Goal: Task Accomplishment & Management: Manage account settings

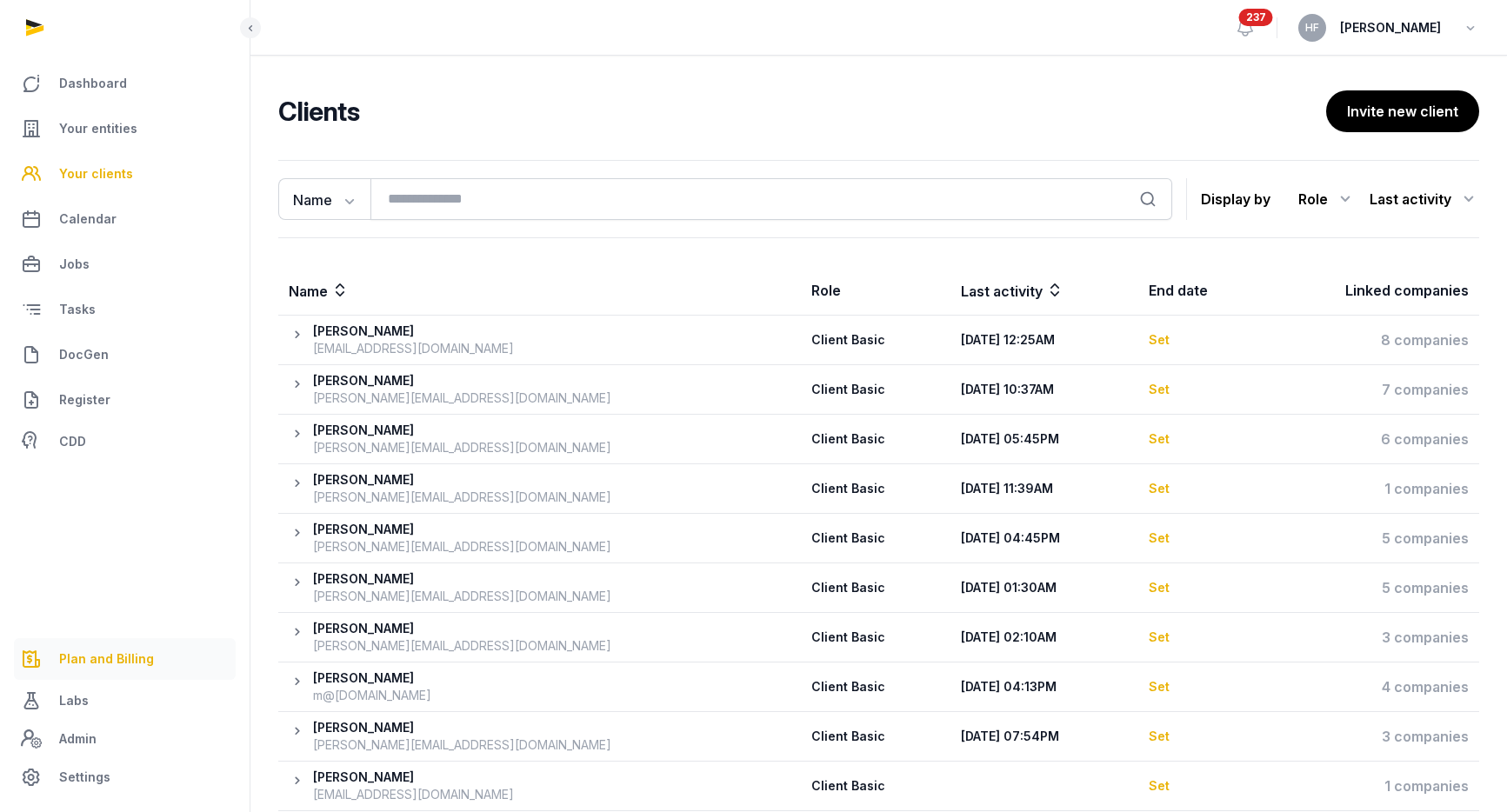
click at [125, 666] on span "Plan and Billing" at bounding box center [106, 659] width 95 height 21
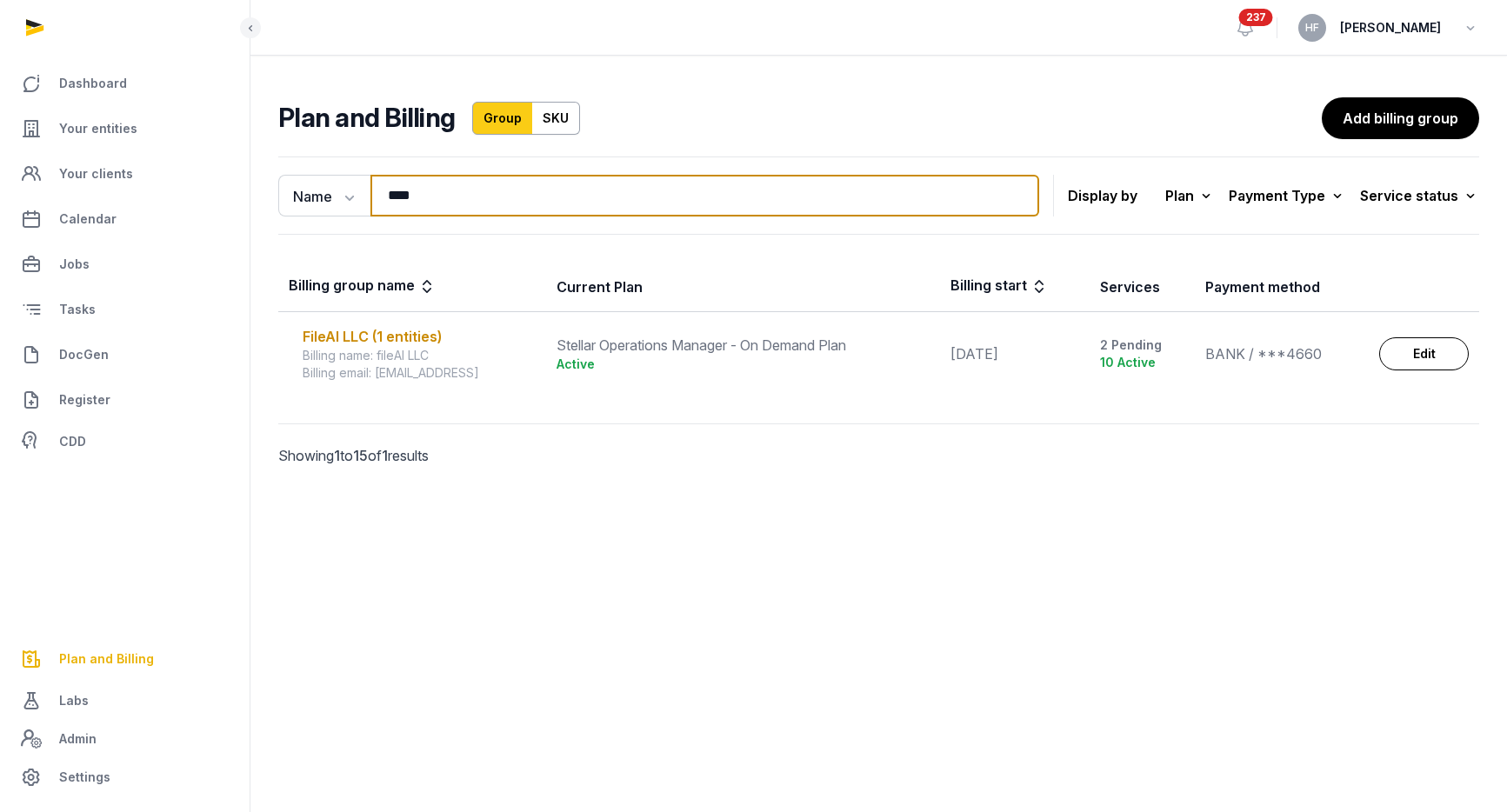
drag, startPoint x: 424, startPoint y: 193, endPoint x: 272, endPoint y: 182, distance: 152.4
click at [280, 182] on div "Name Name Email **** Search" at bounding box center [658, 195] width 761 height 42
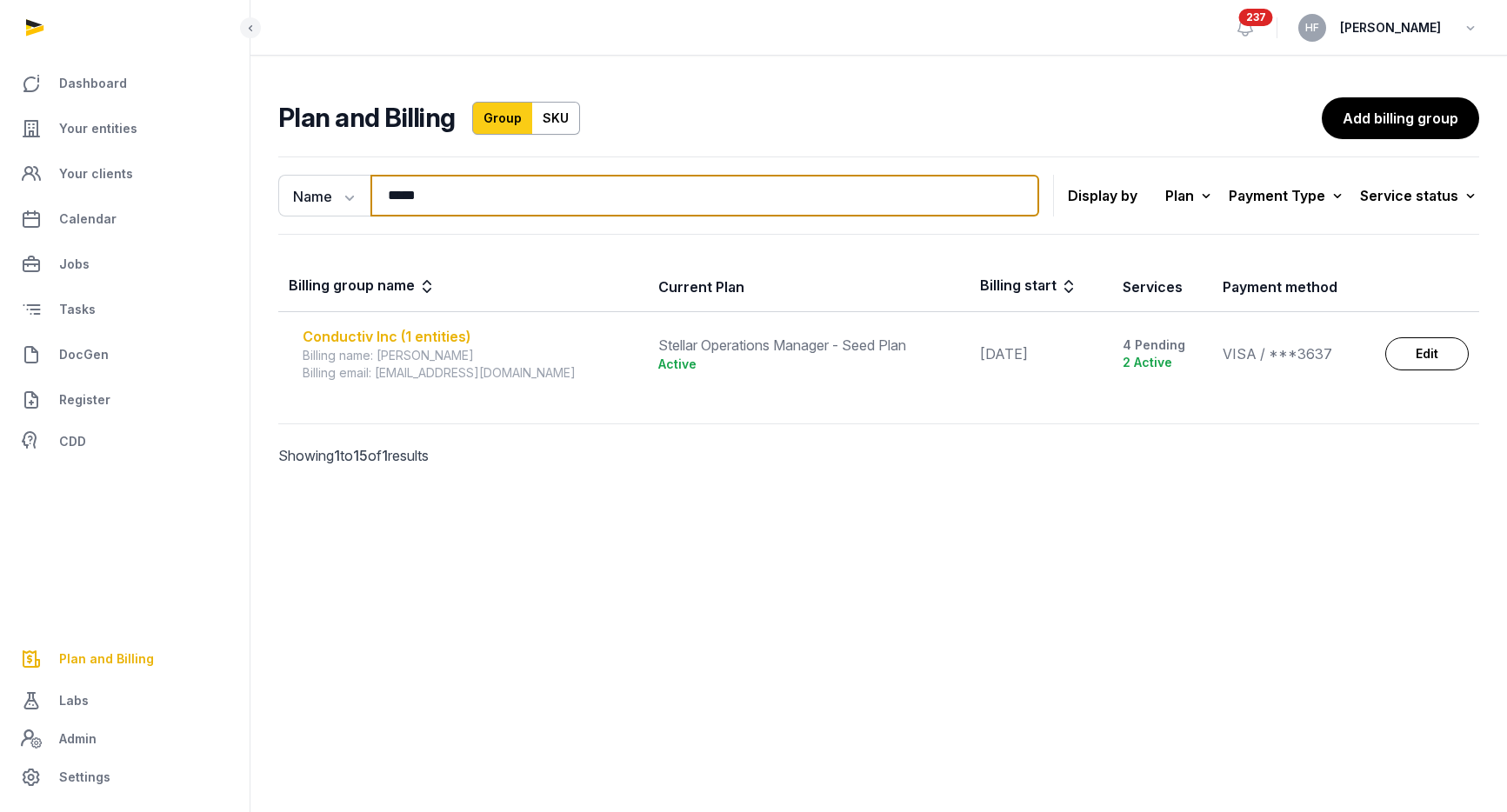
type input "*****"
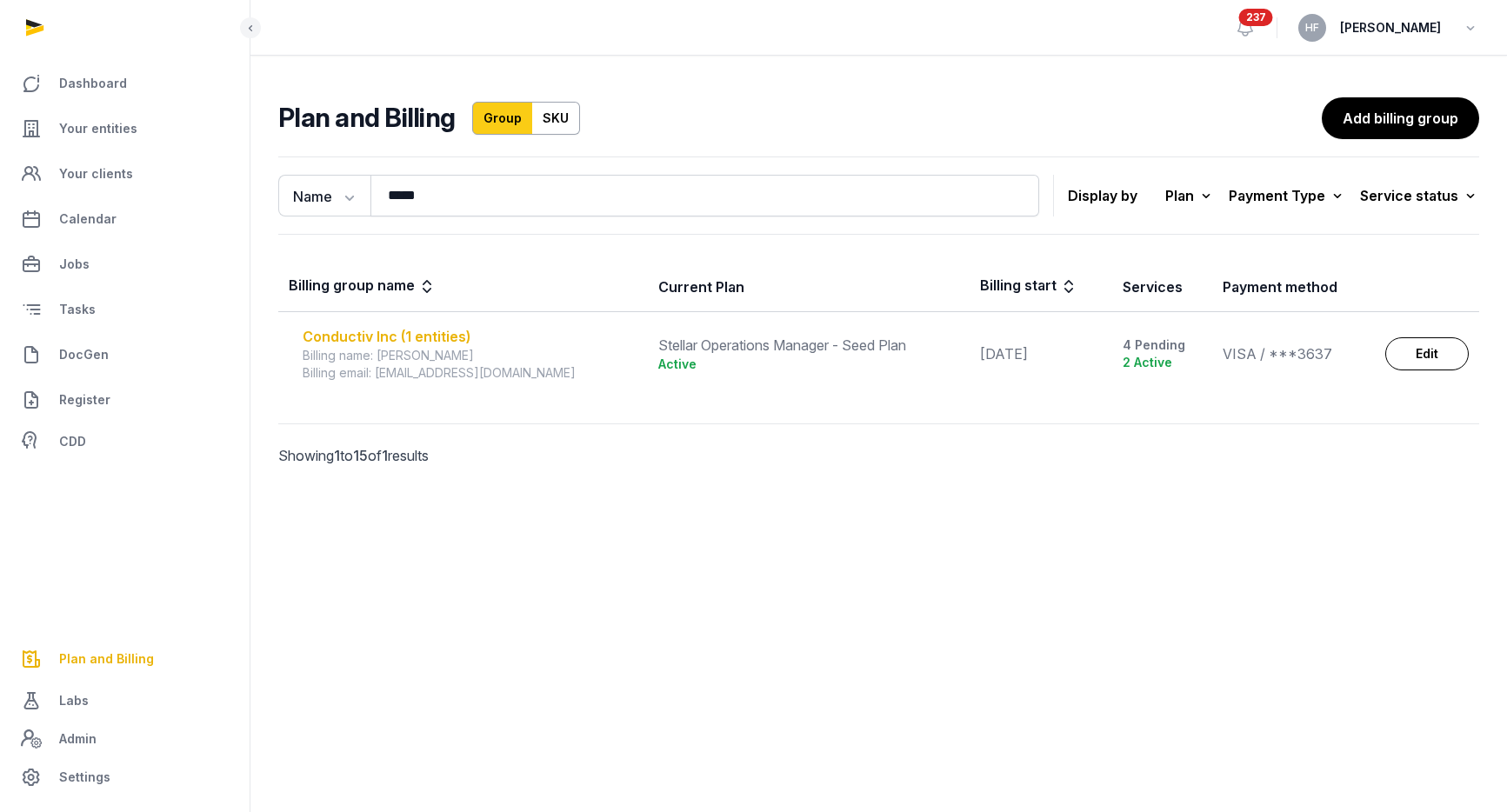
click at [400, 341] on div "Conductiv Inc (1 entities)" at bounding box center [469, 336] width 334 height 21
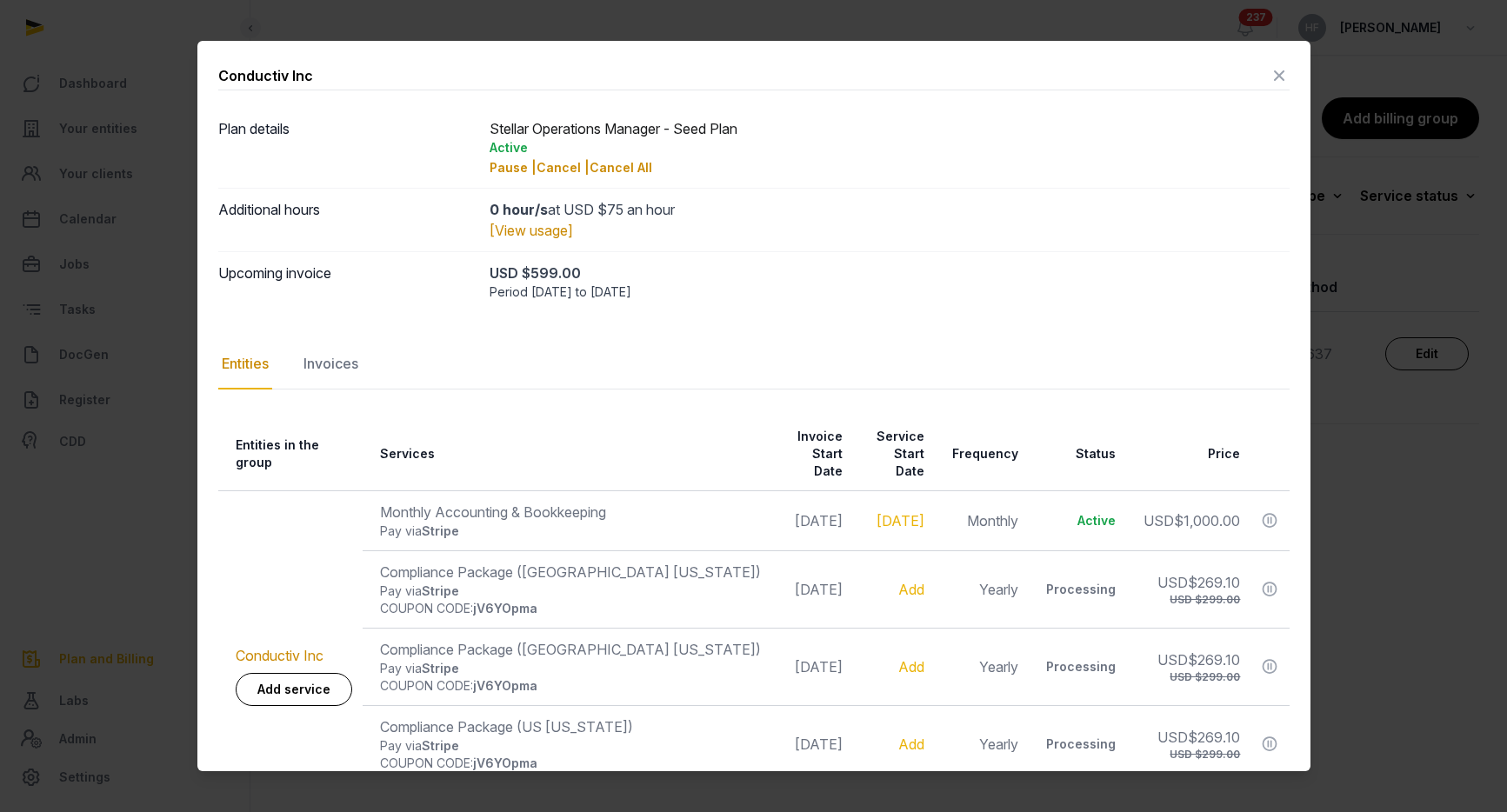
click at [1278, 76] on icon at bounding box center [1279, 75] width 21 height 28
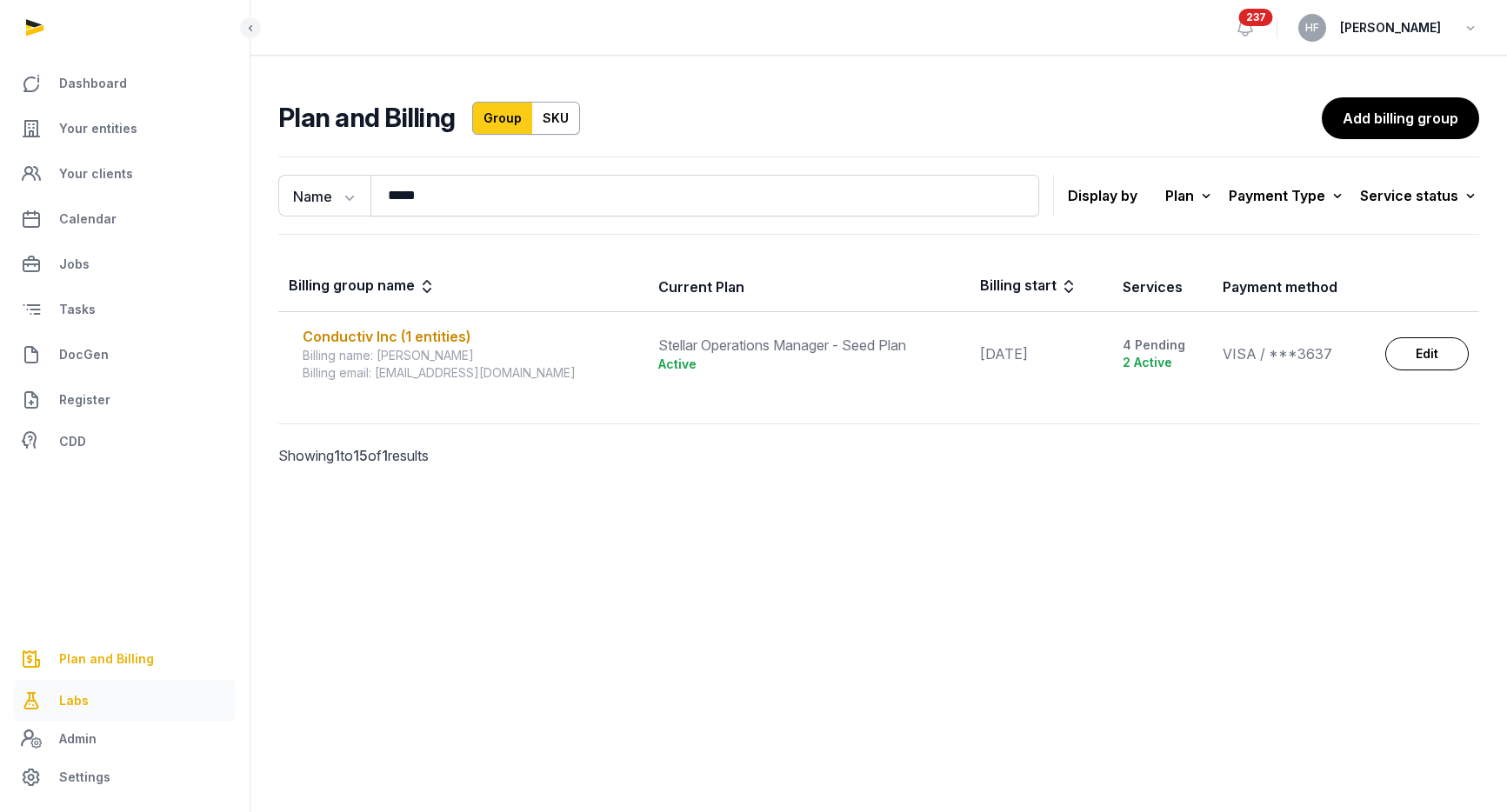
click at [131, 693] on link "Labs" at bounding box center [125, 701] width 221 height 42
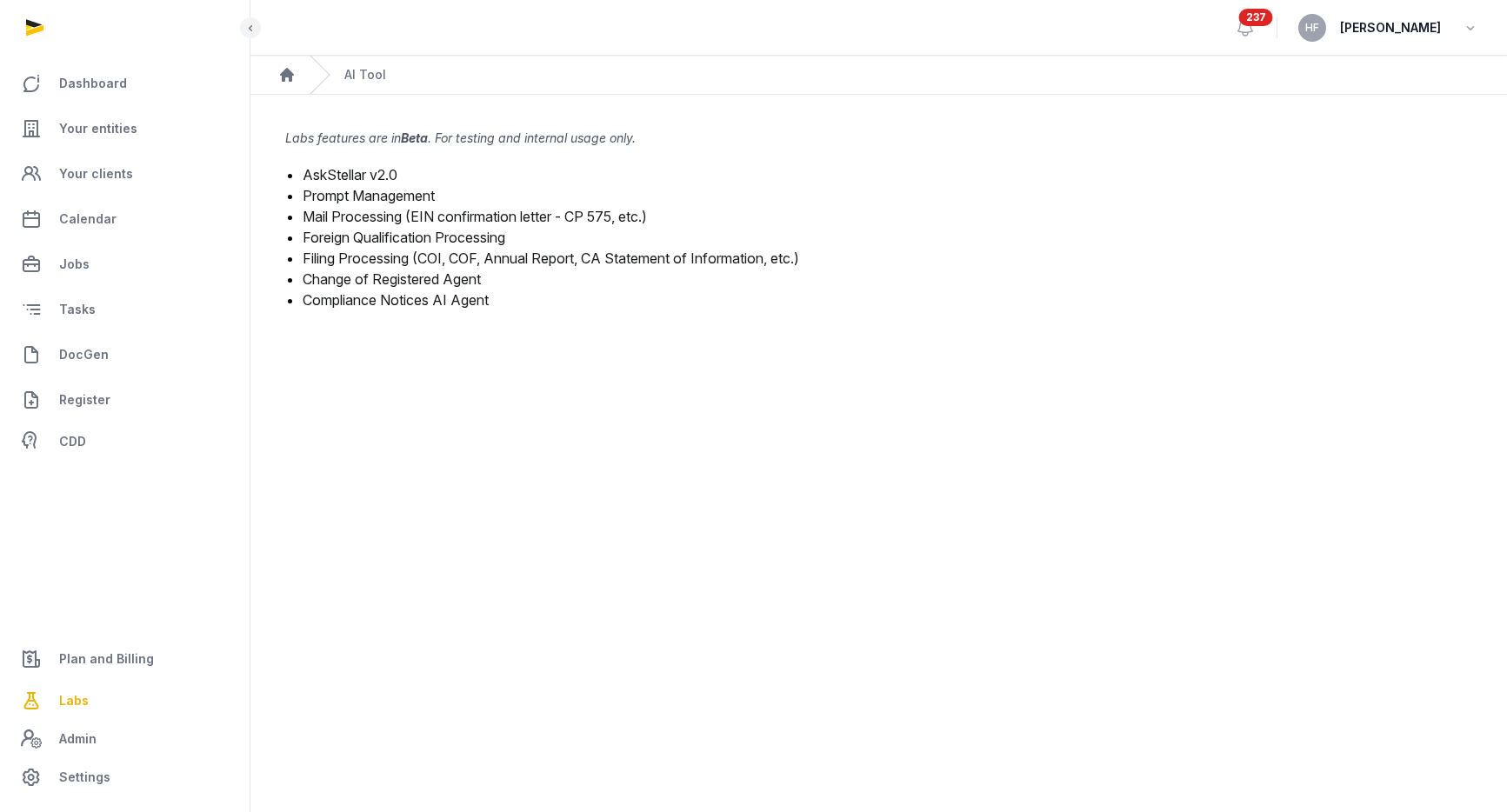
click at [423, 279] on link "Change of Registered Agent" at bounding box center [392, 279] width 178 height 17
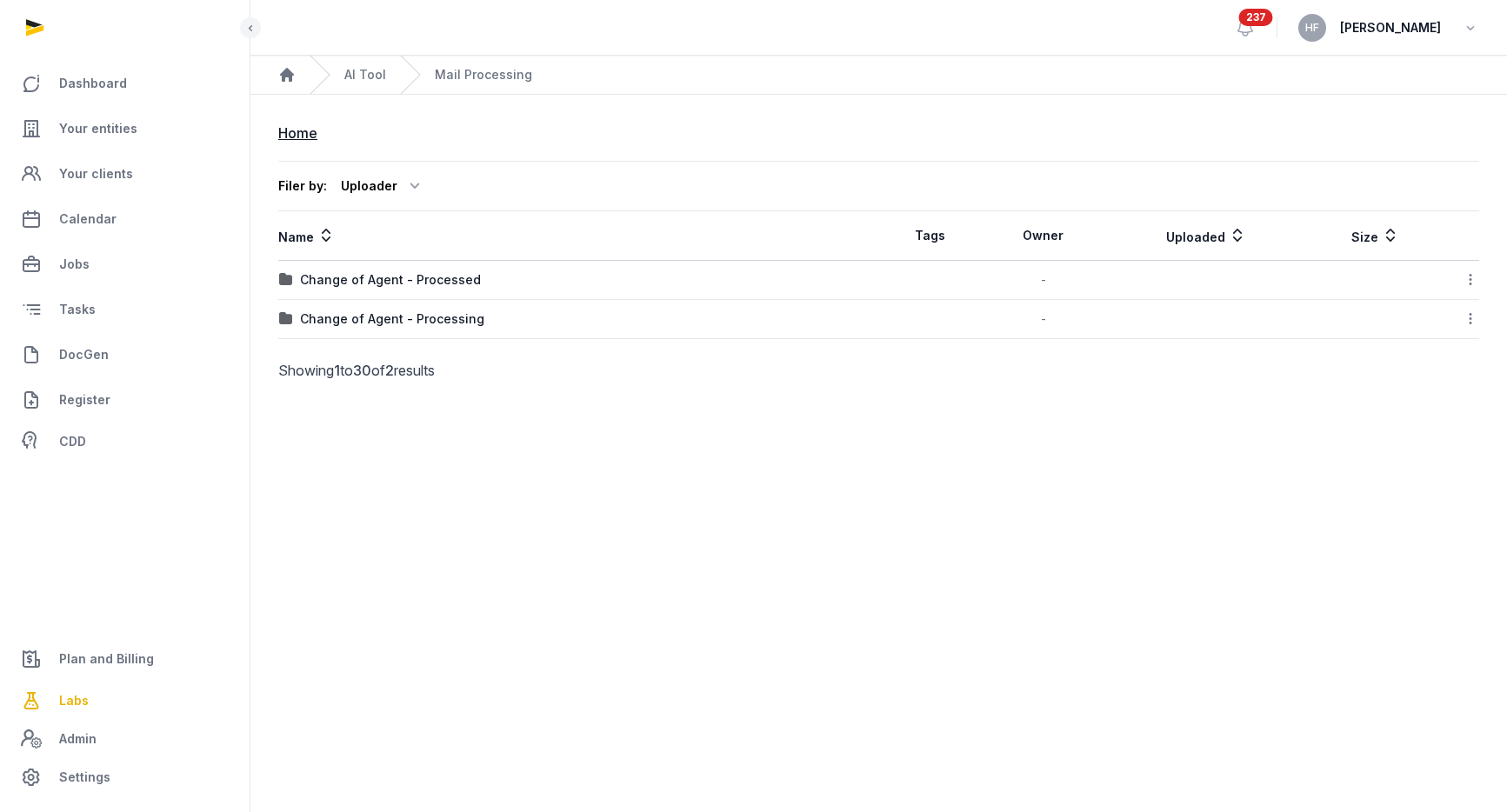
click at [479, 551] on main "Open sidebar 237 HF [PERSON_NAME] Home AI Tool Mail Processing Home Filer by: U…" at bounding box center [753, 406] width 1507 height 812
click at [371, 73] on link "AI Tool" at bounding box center [365, 75] width 42 height 17
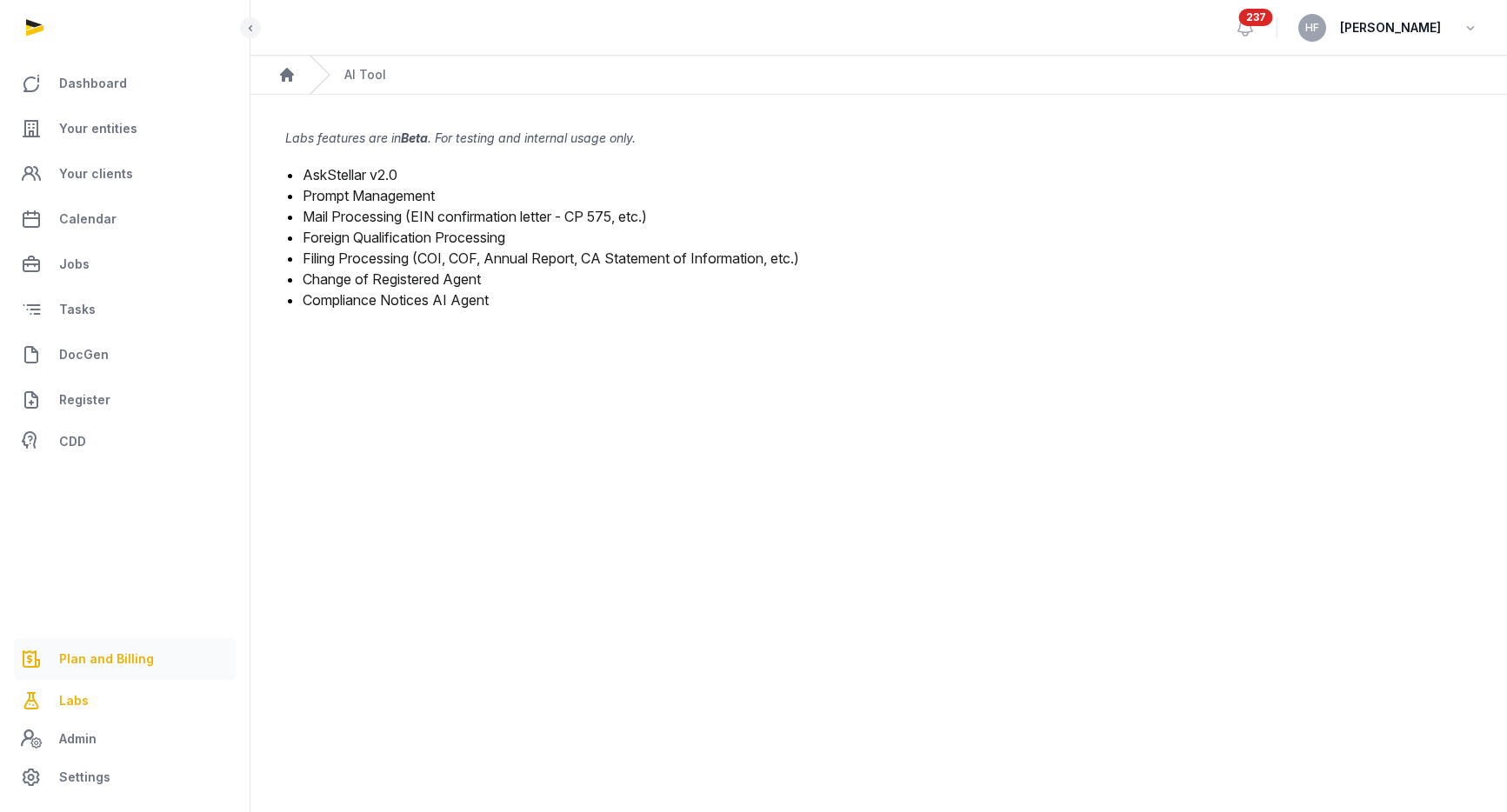
click at [131, 650] on span "Plan and Billing" at bounding box center [106, 659] width 95 height 21
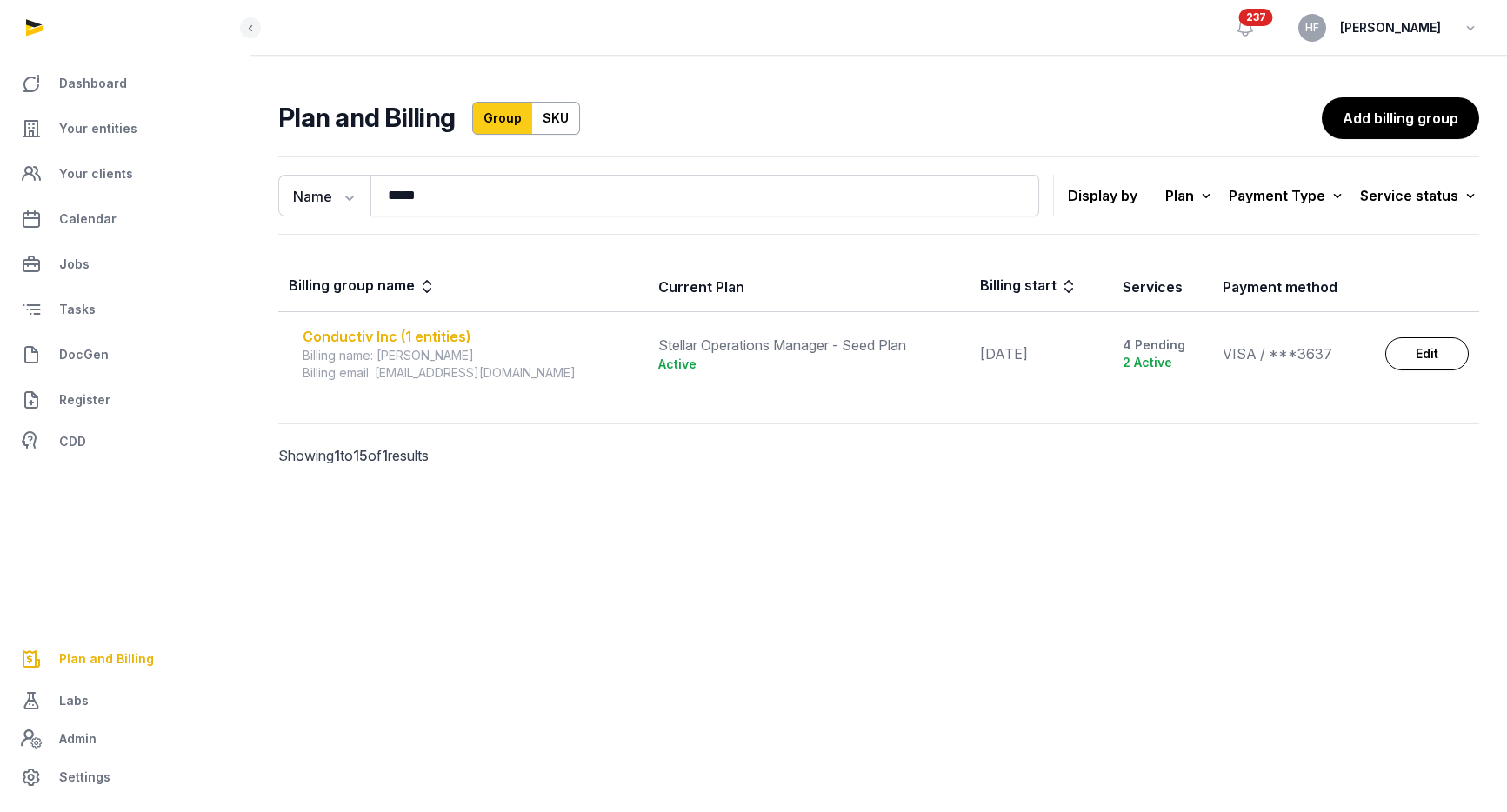
click at [422, 331] on div "Conductiv Inc (1 entities)" at bounding box center [469, 336] width 334 height 21
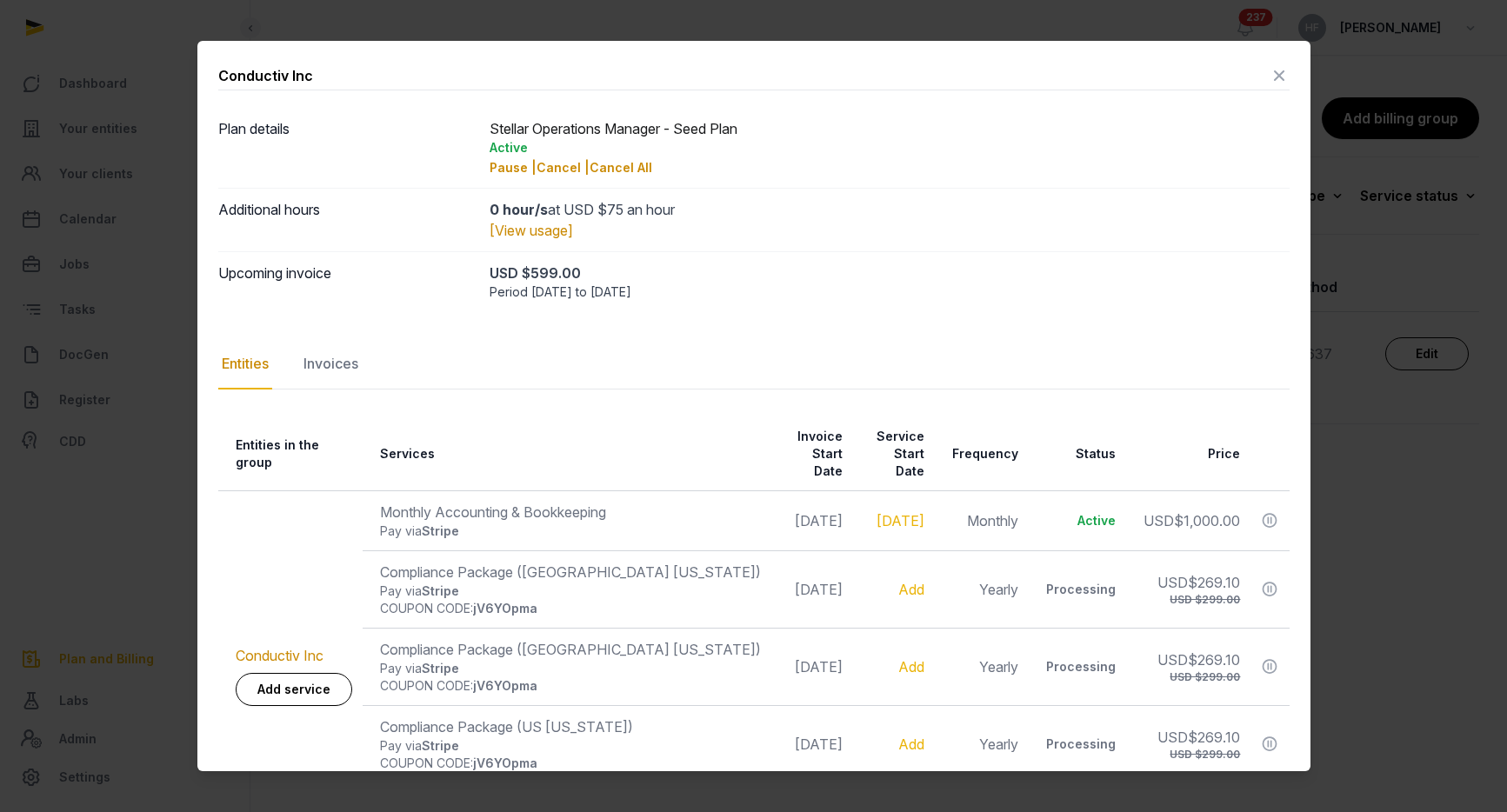
click at [1276, 74] on icon at bounding box center [1279, 75] width 21 height 28
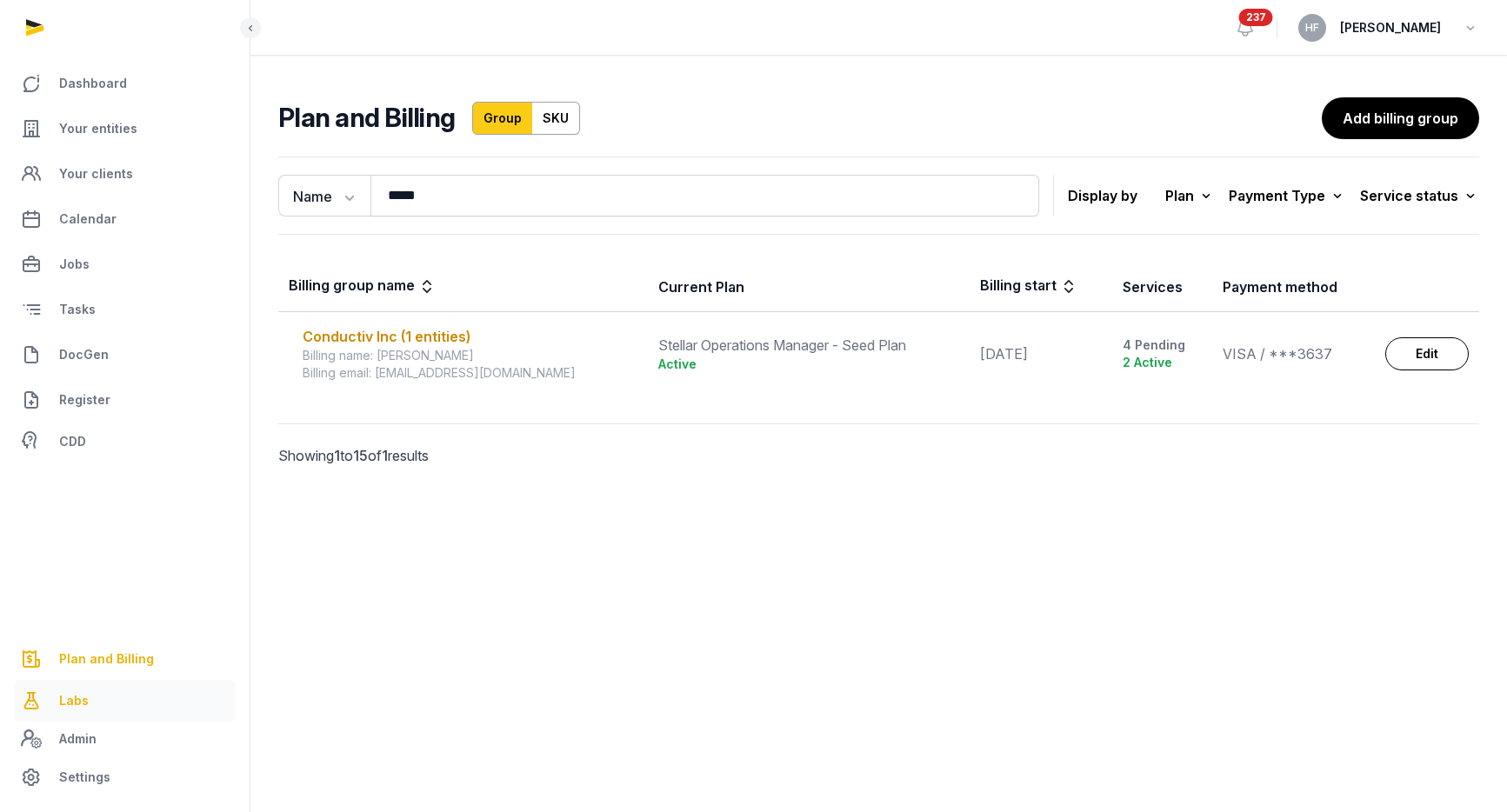
click at [82, 702] on span "Labs" at bounding box center [74, 701] width 30 height 21
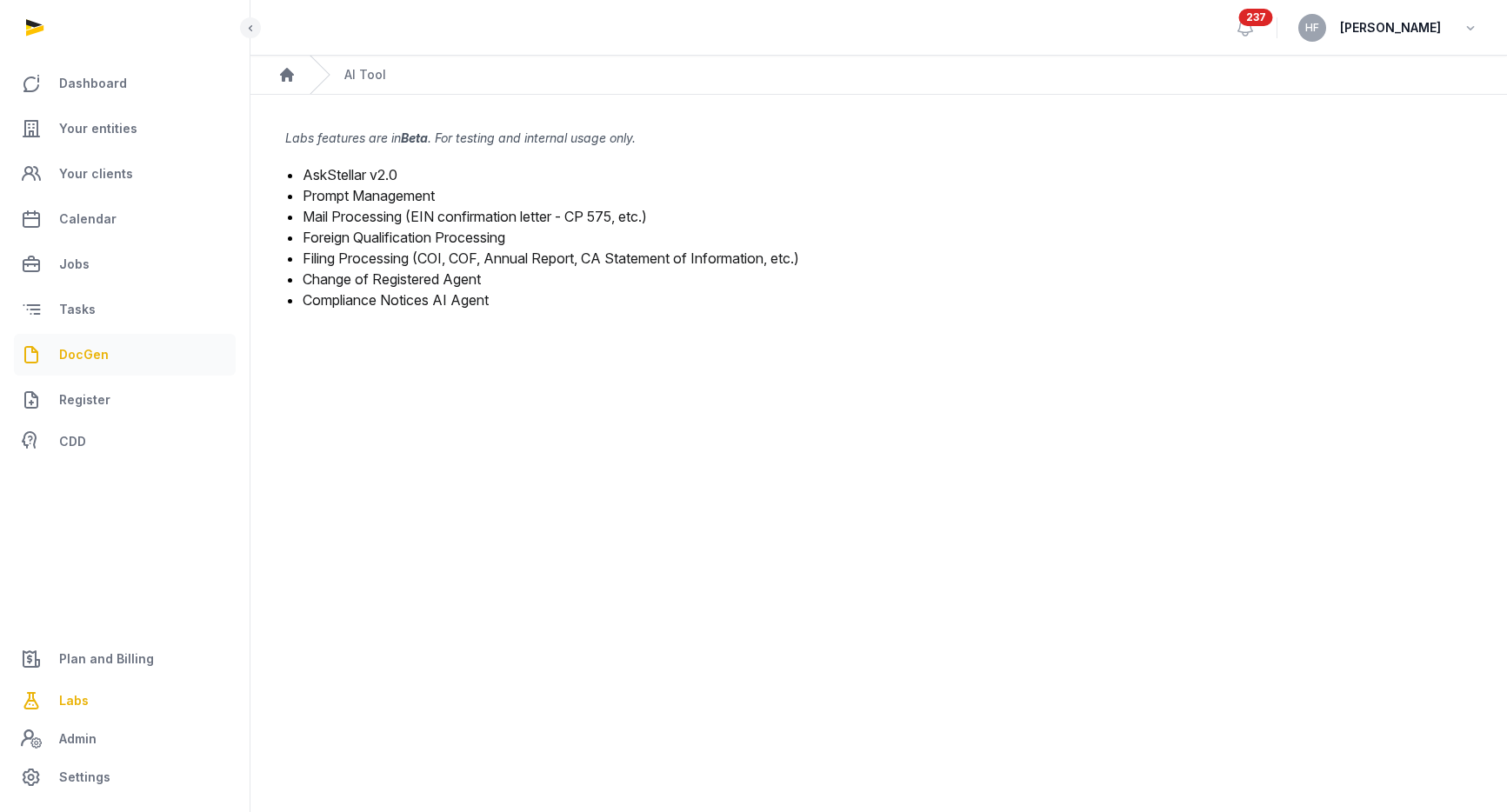
click at [135, 353] on link "DocGen" at bounding box center [125, 355] width 221 height 42
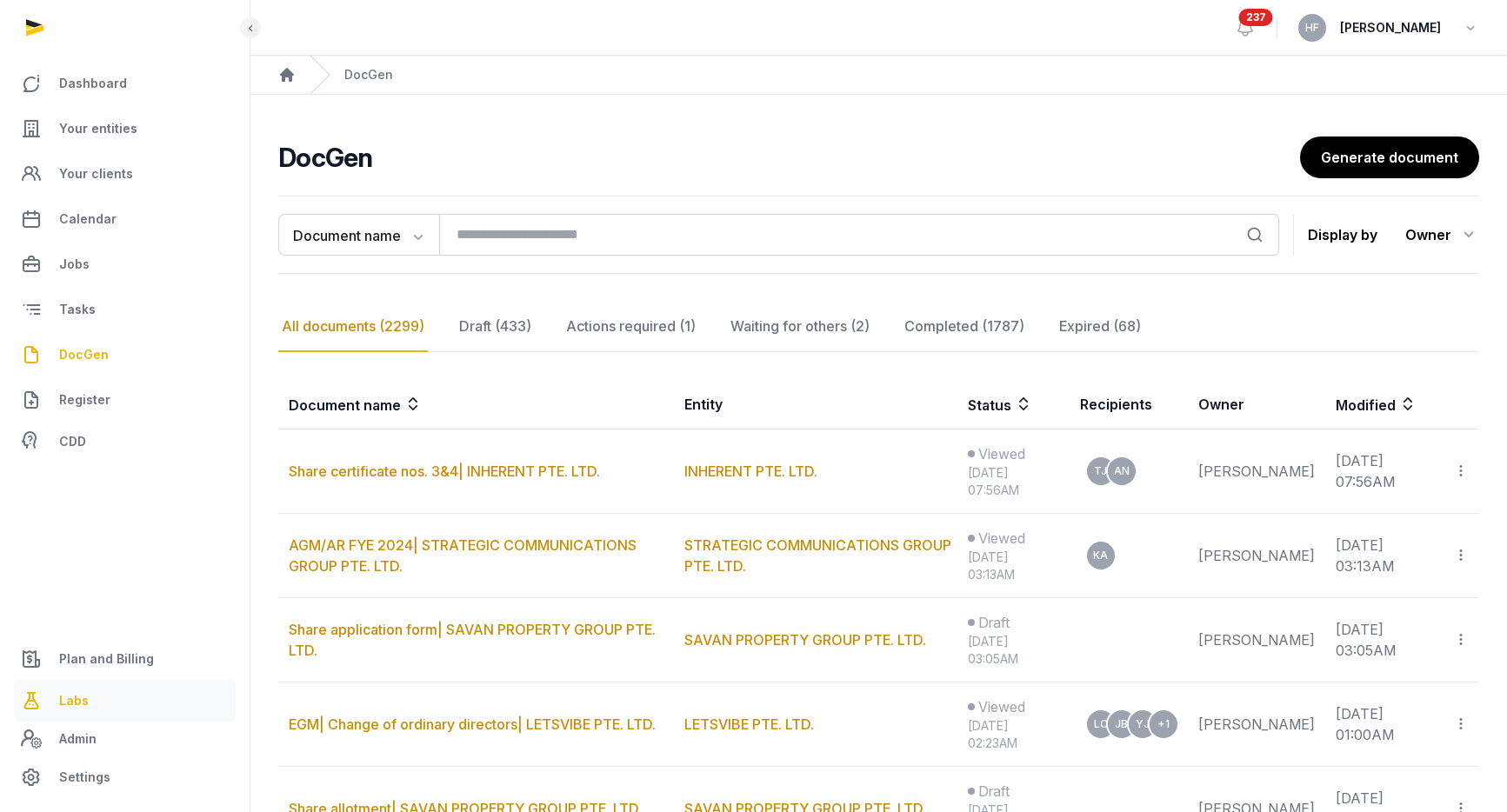
click at [115, 691] on link "Labs" at bounding box center [125, 701] width 221 height 42
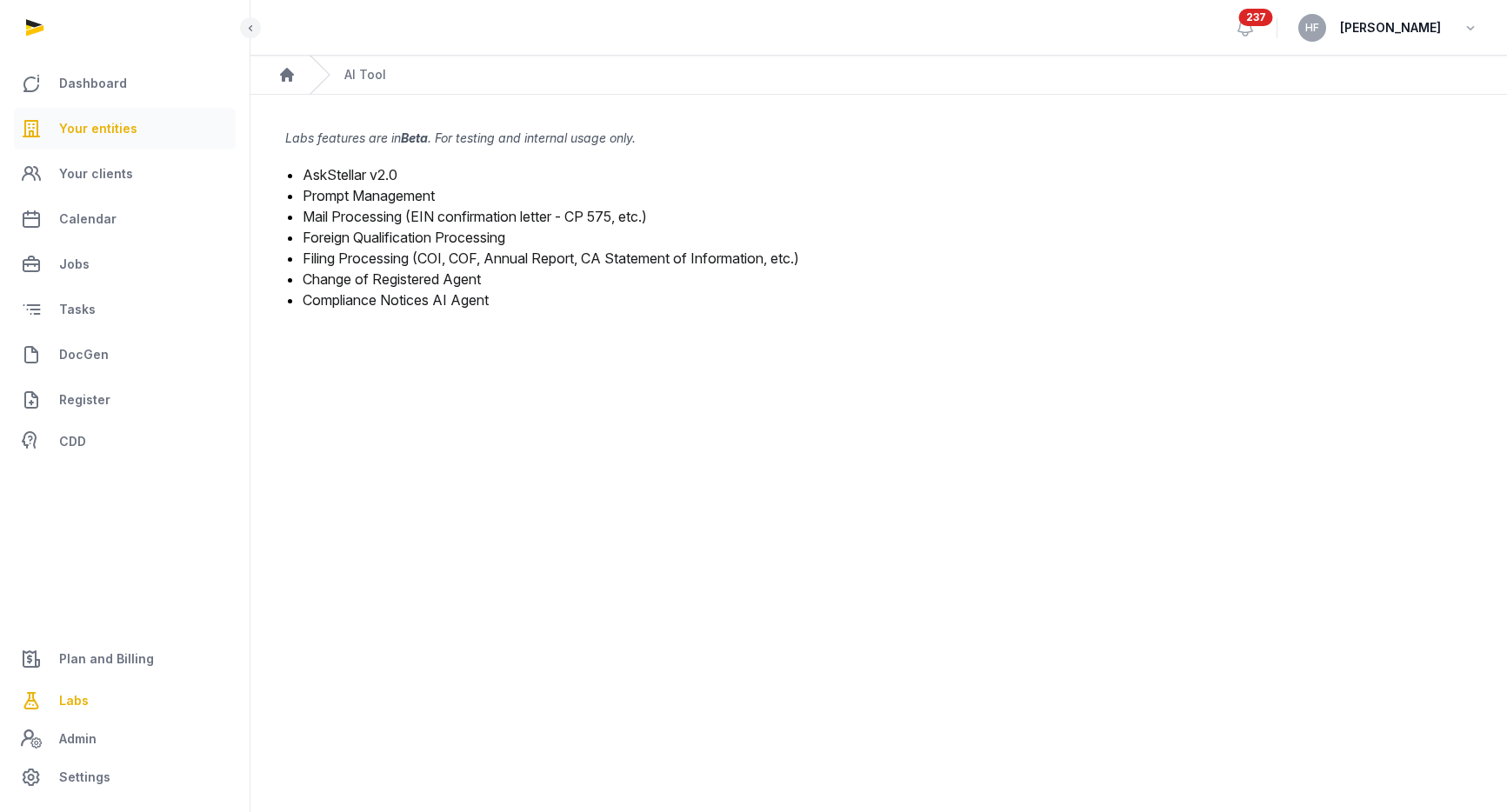
click at [108, 123] on span "Your entities" at bounding box center [99, 128] width 79 height 21
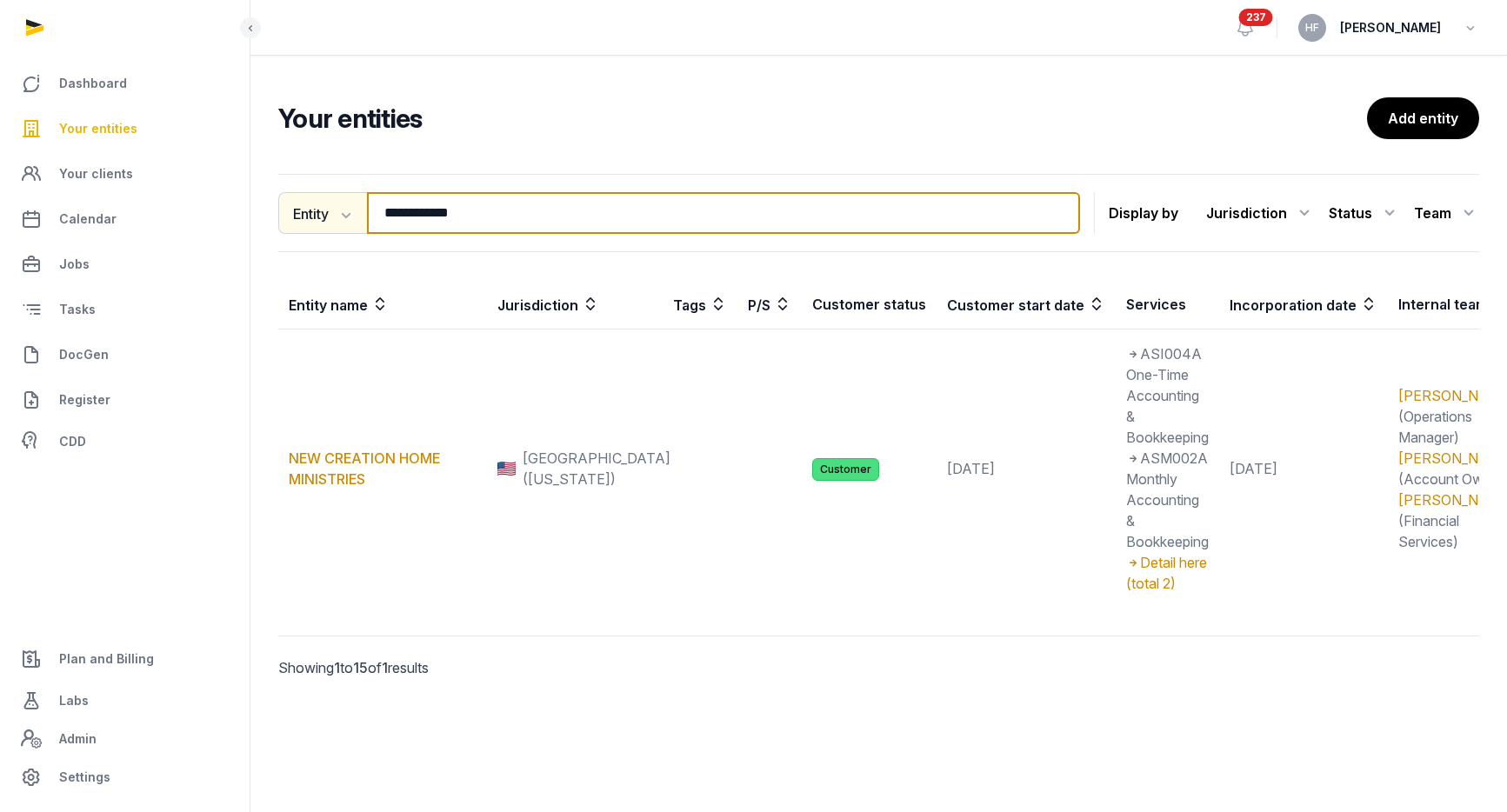
drag, startPoint x: 486, startPoint y: 214, endPoint x: 334, endPoint y: 214, distance: 152.0
click at [334, 214] on div "**********" at bounding box center [678, 214] width 802 height 42
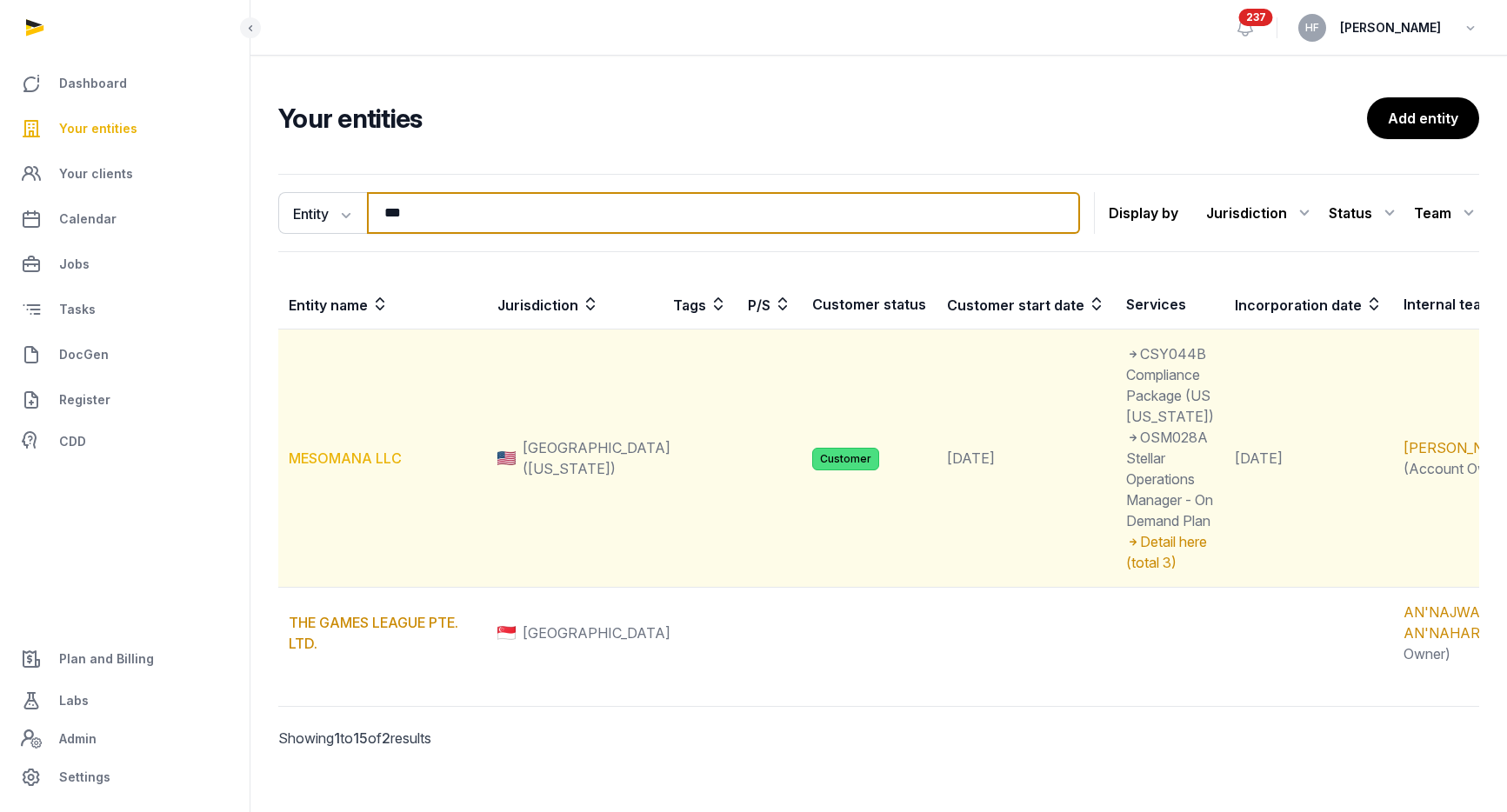
type input "***"
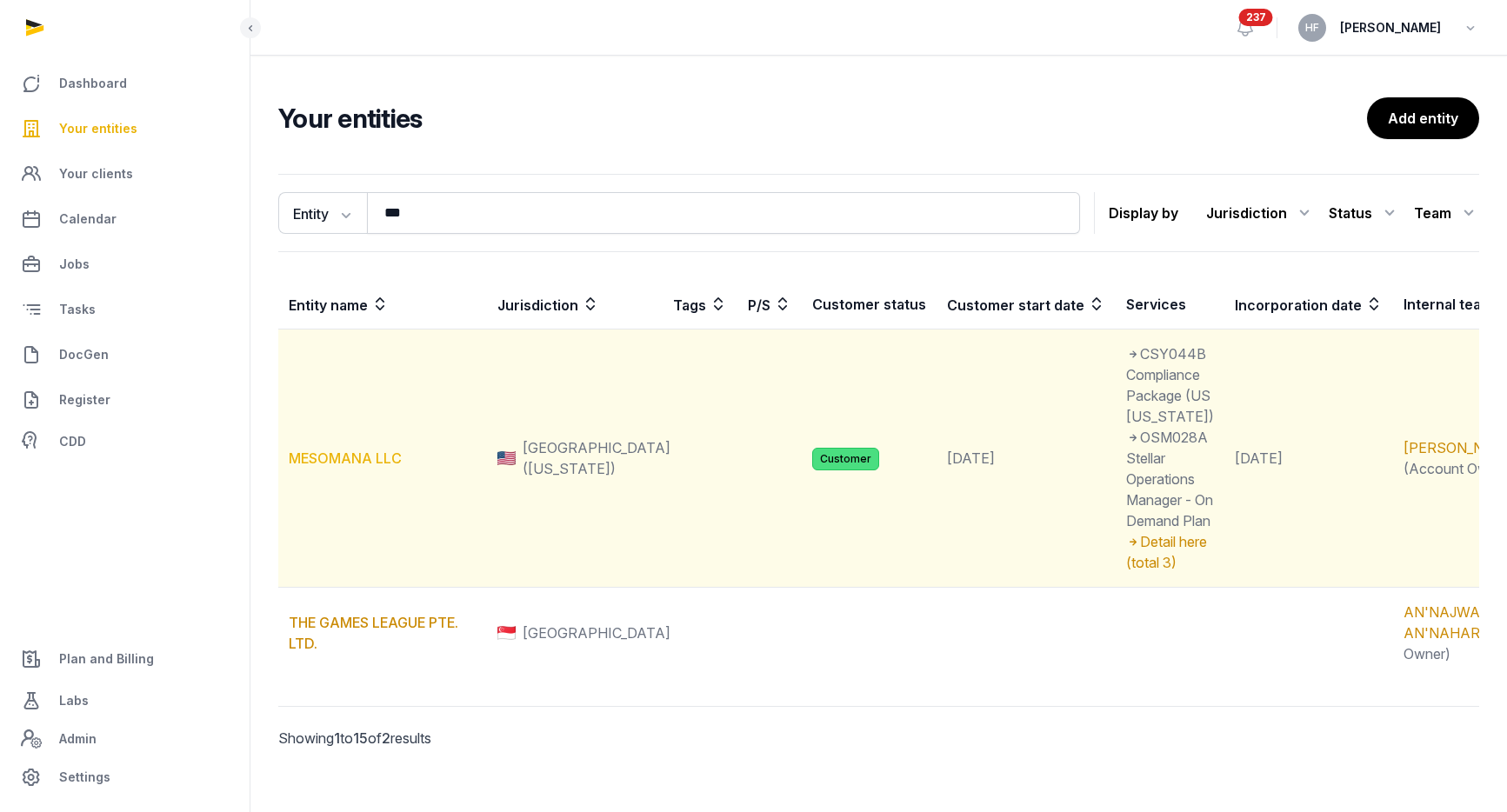
click at [387, 452] on link "MESOMANA LLC" at bounding box center [345, 458] width 113 height 17
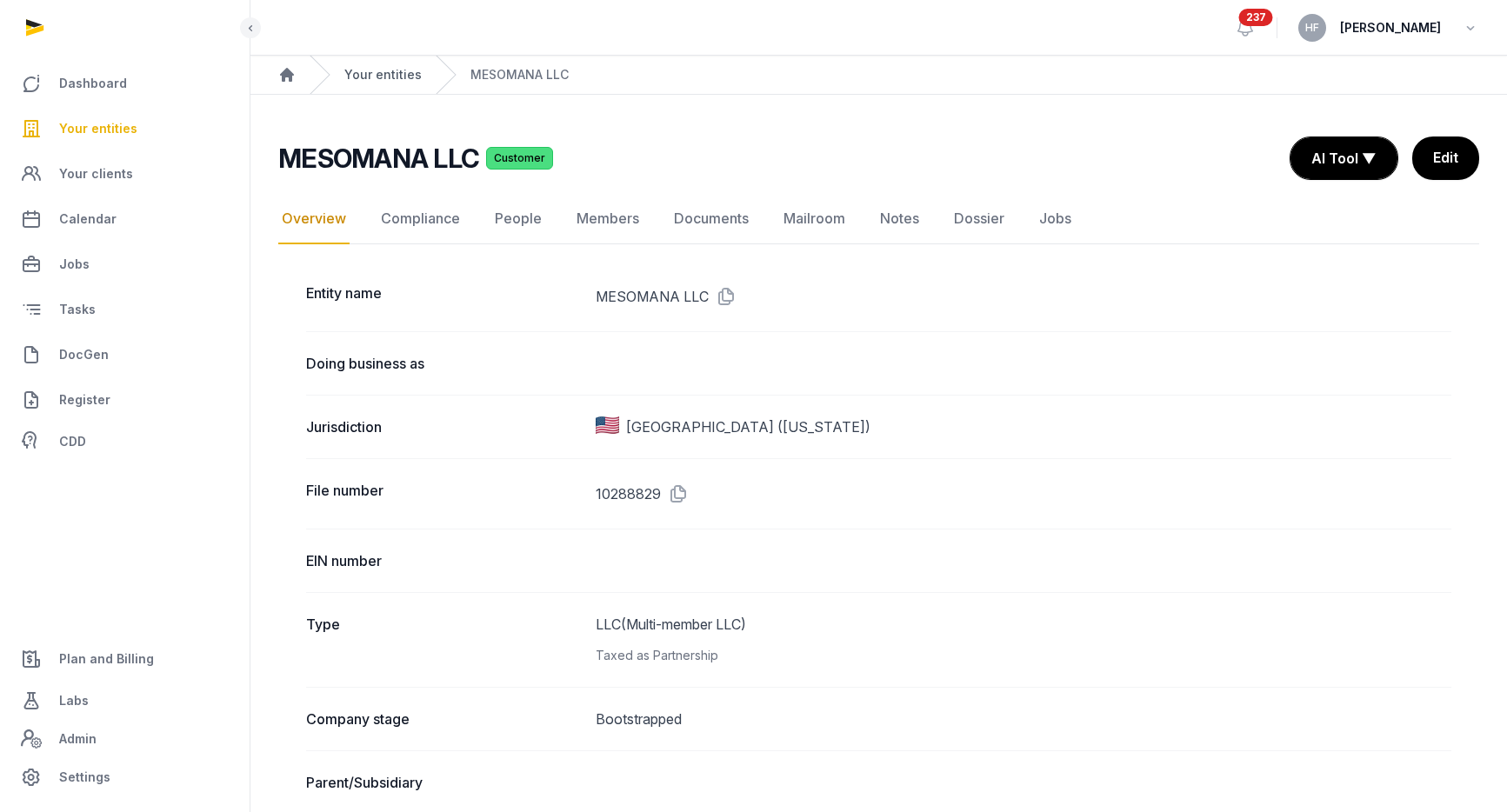
click at [377, 76] on link "Your entities" at bounding box center [382, 75] width 78 height 17
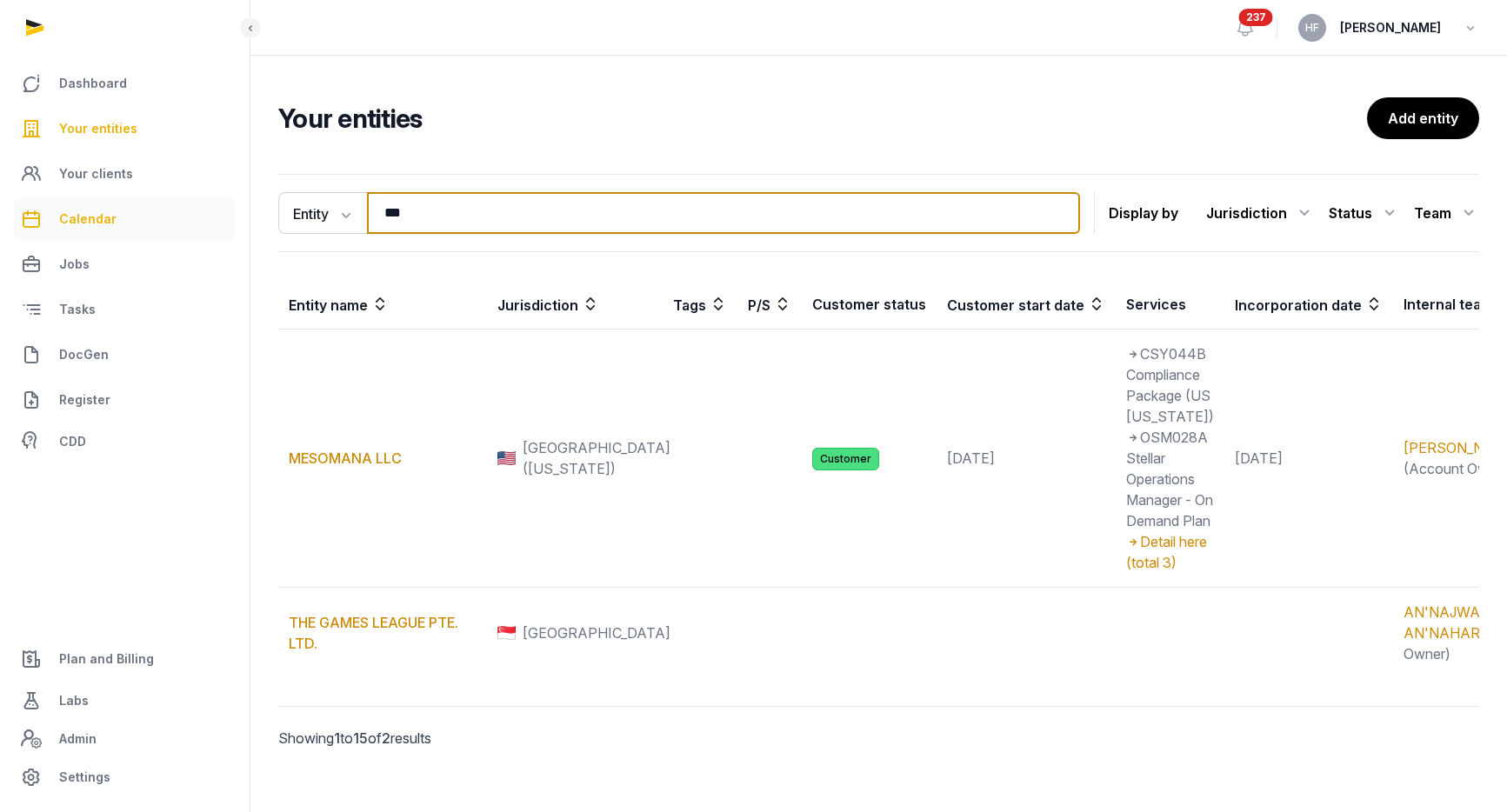
drag, startPoint x: 462, startPoint y: 214, endPoint x: 234, endPoint y: 214, distance: 228.0
click at [253, 214] on div "Entity Entity People Tags Services *** Search Display by Jurisdiction All juris…" at bounding box center [879, 485] width 1257 height 637
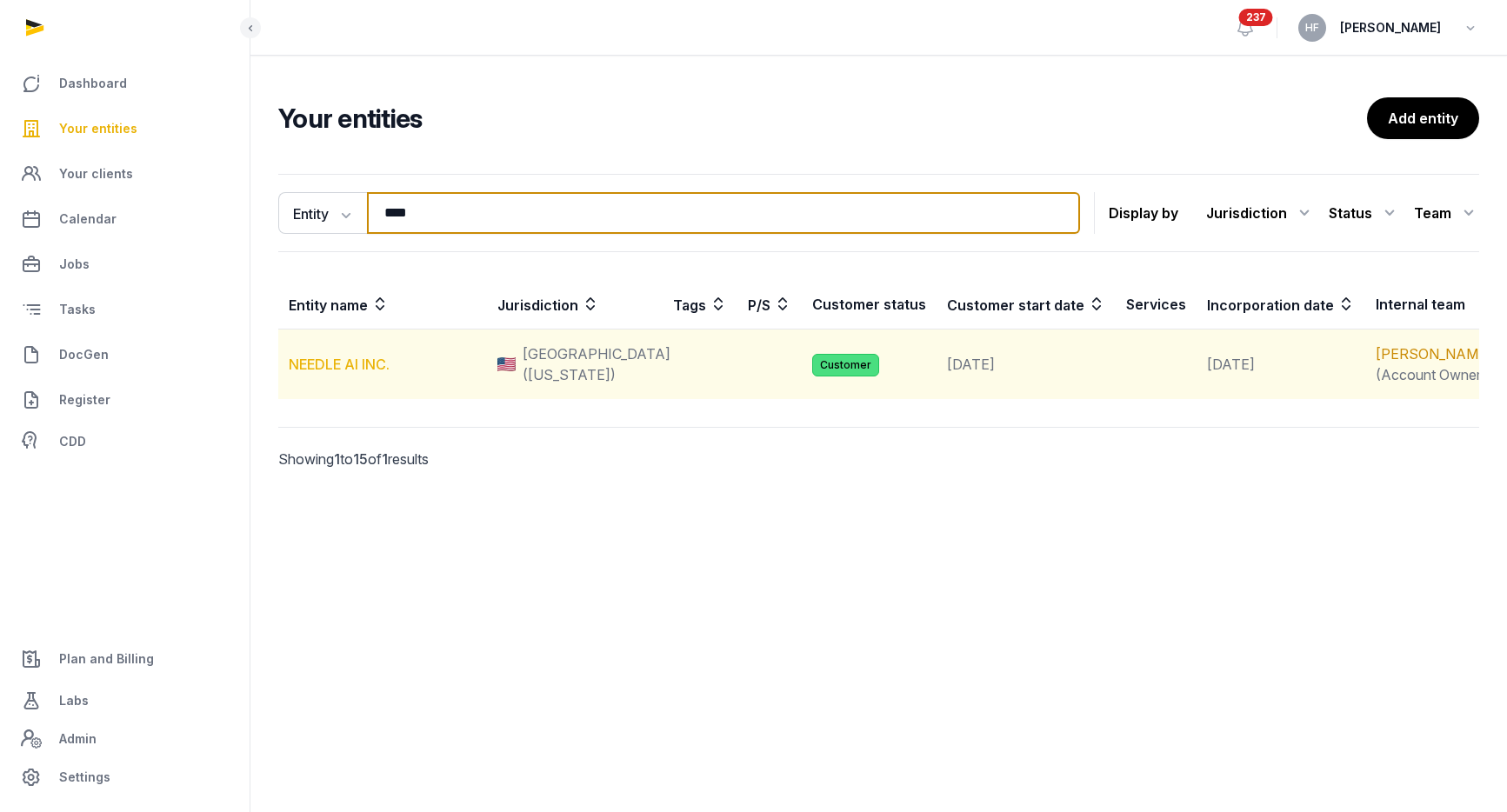
type input "****"
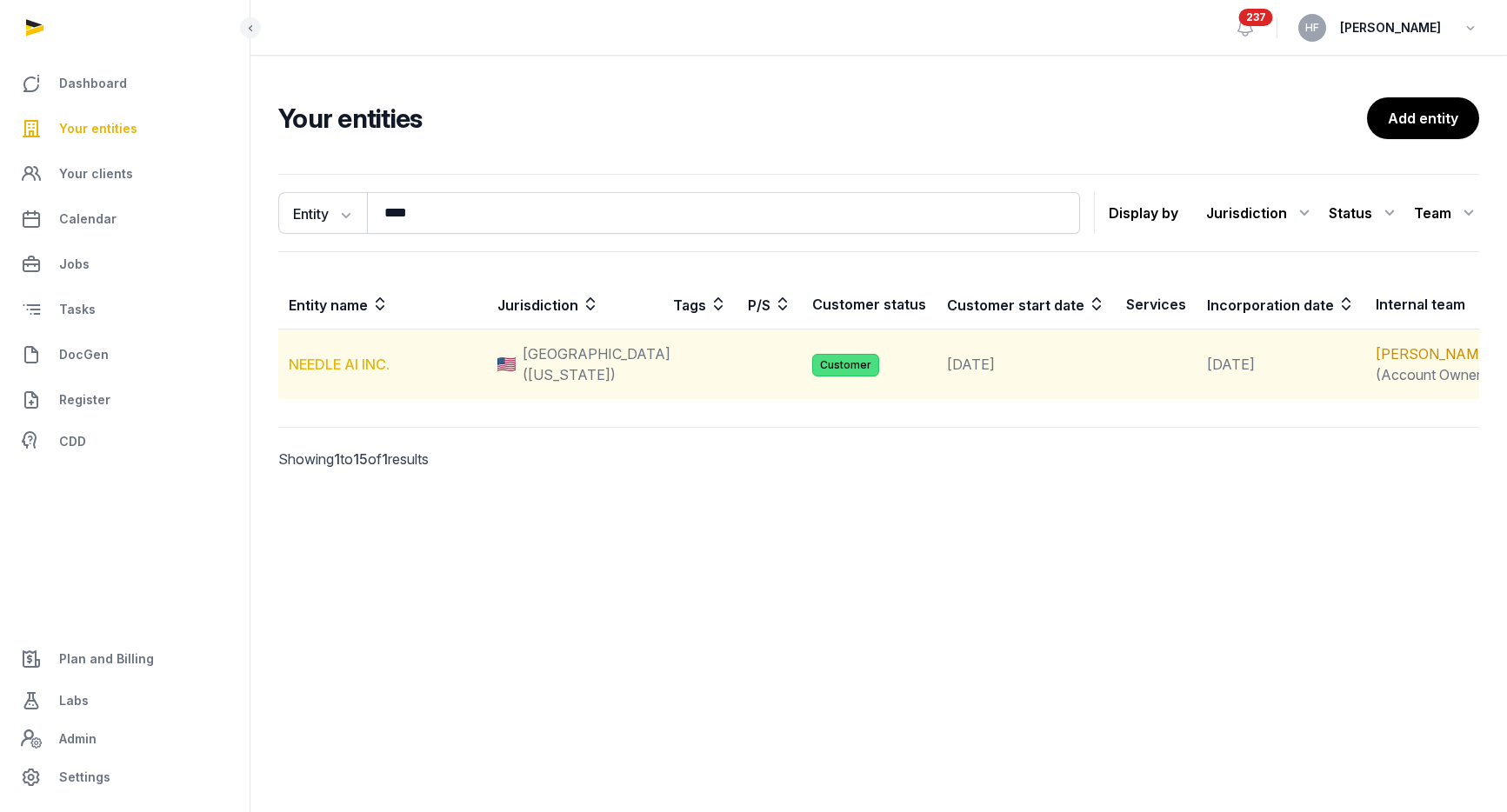
click at [375, 360] on link "NEEDLE AI INC." at bounding box center [338, 364] width 101 height 17
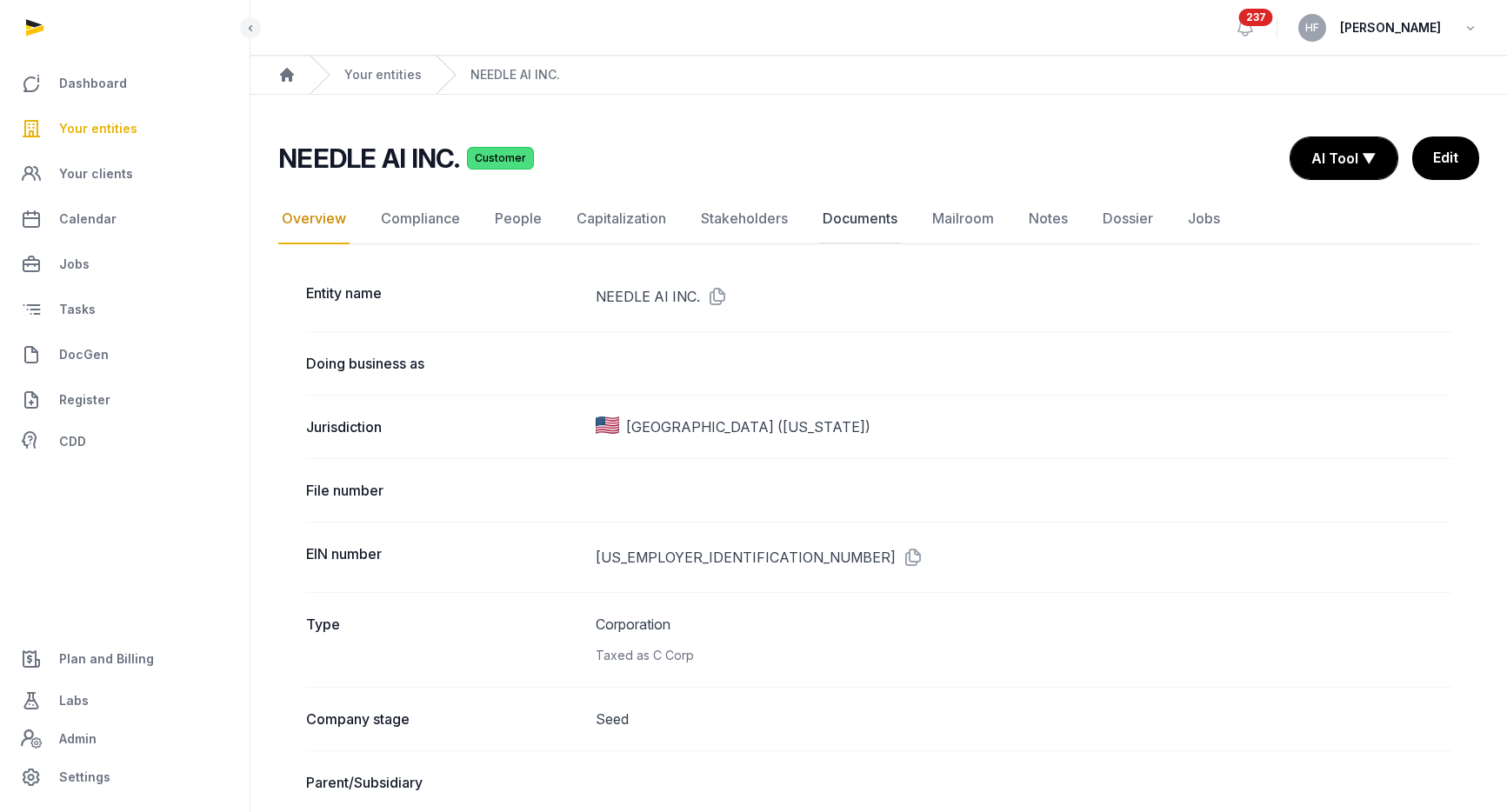
click at [862, 220] on link "Documents" at bounding box center [859, 218] width 81 height 51
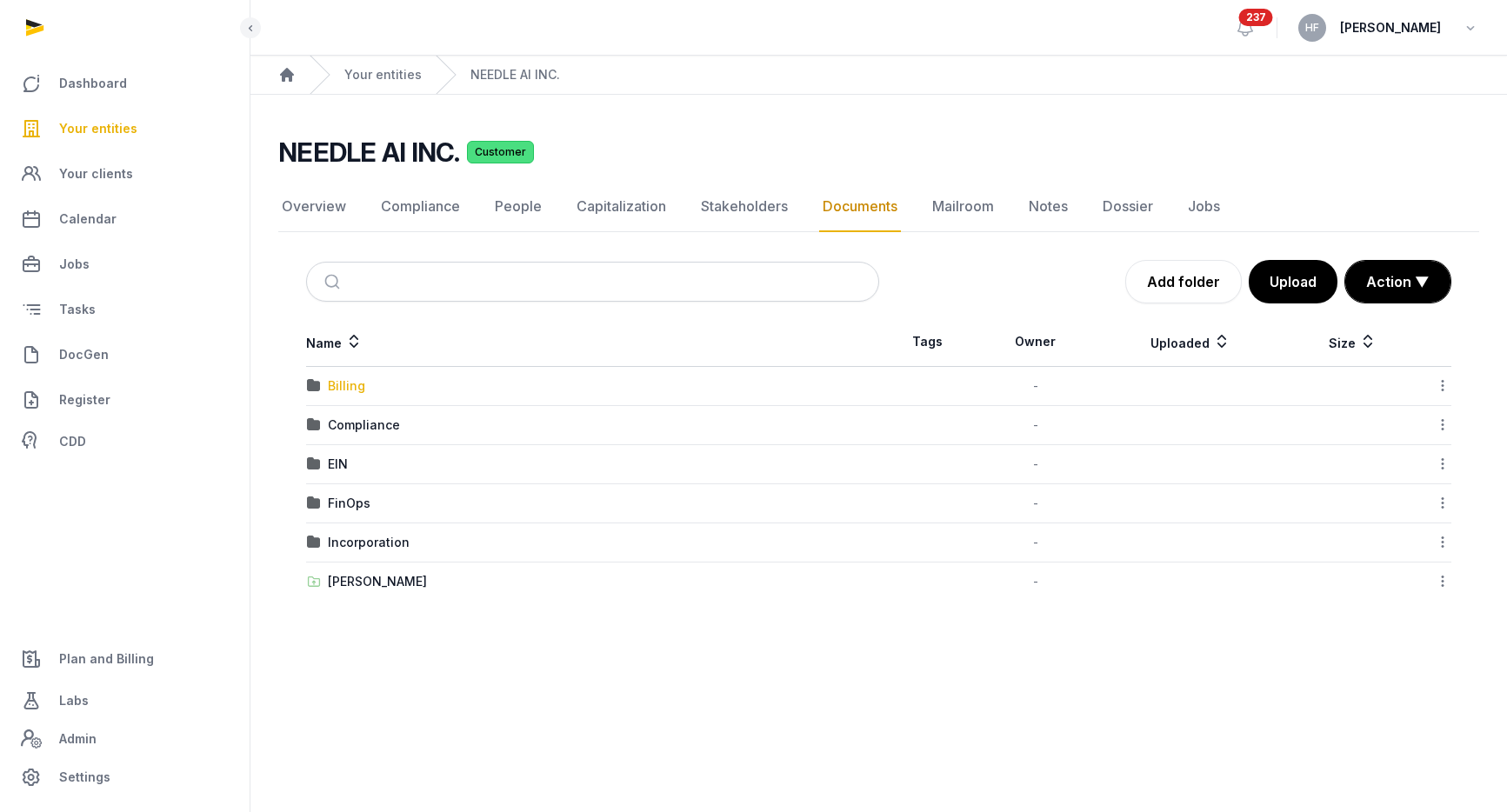
click at [354, 380] on div "Billing" at bounding box center [346, 386] width 37 height 17
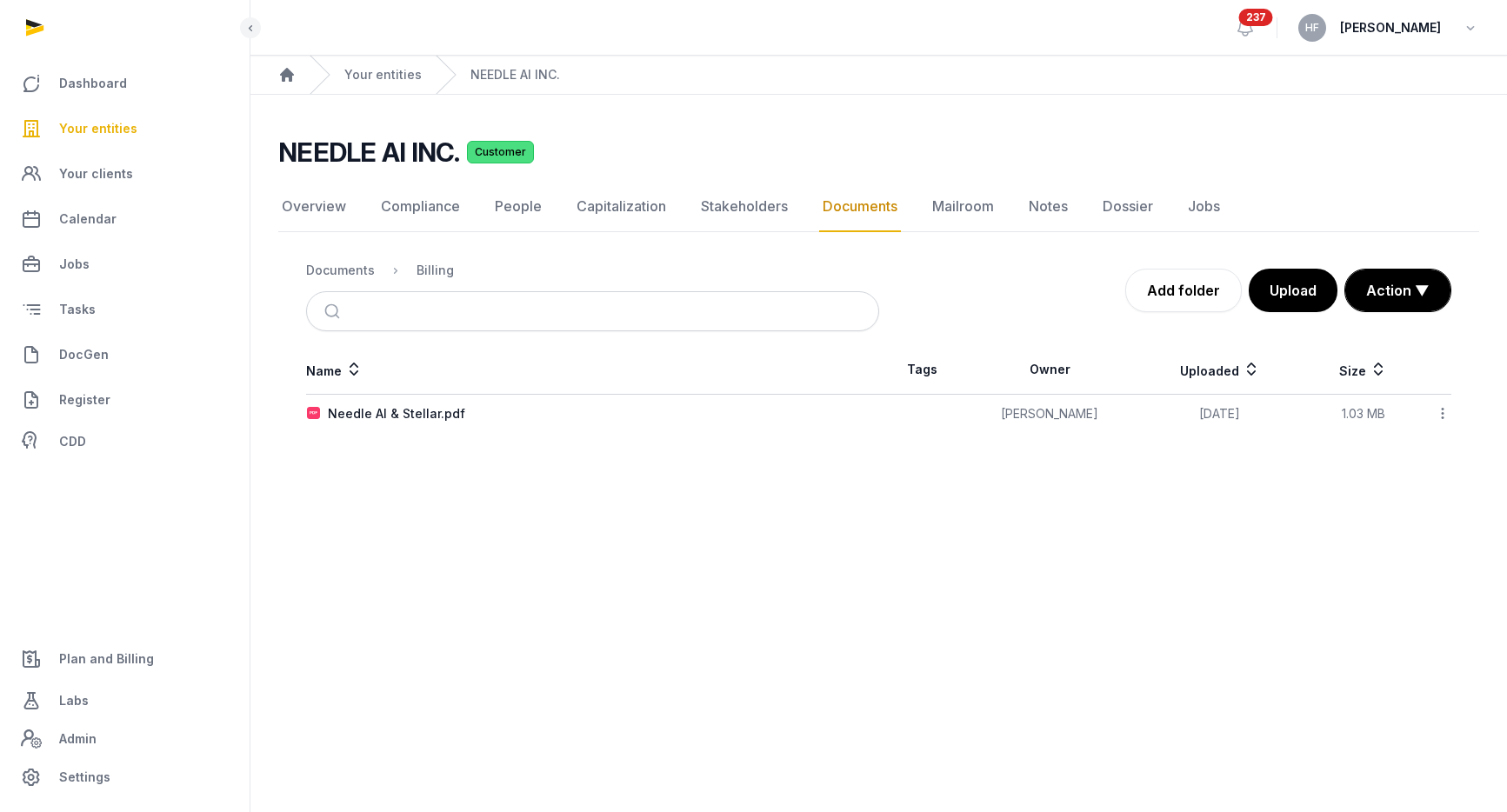
click at [438, 413] on div "Needle AI & Stellar.pdf" at bounding box center [396, 414] width 137 height 17
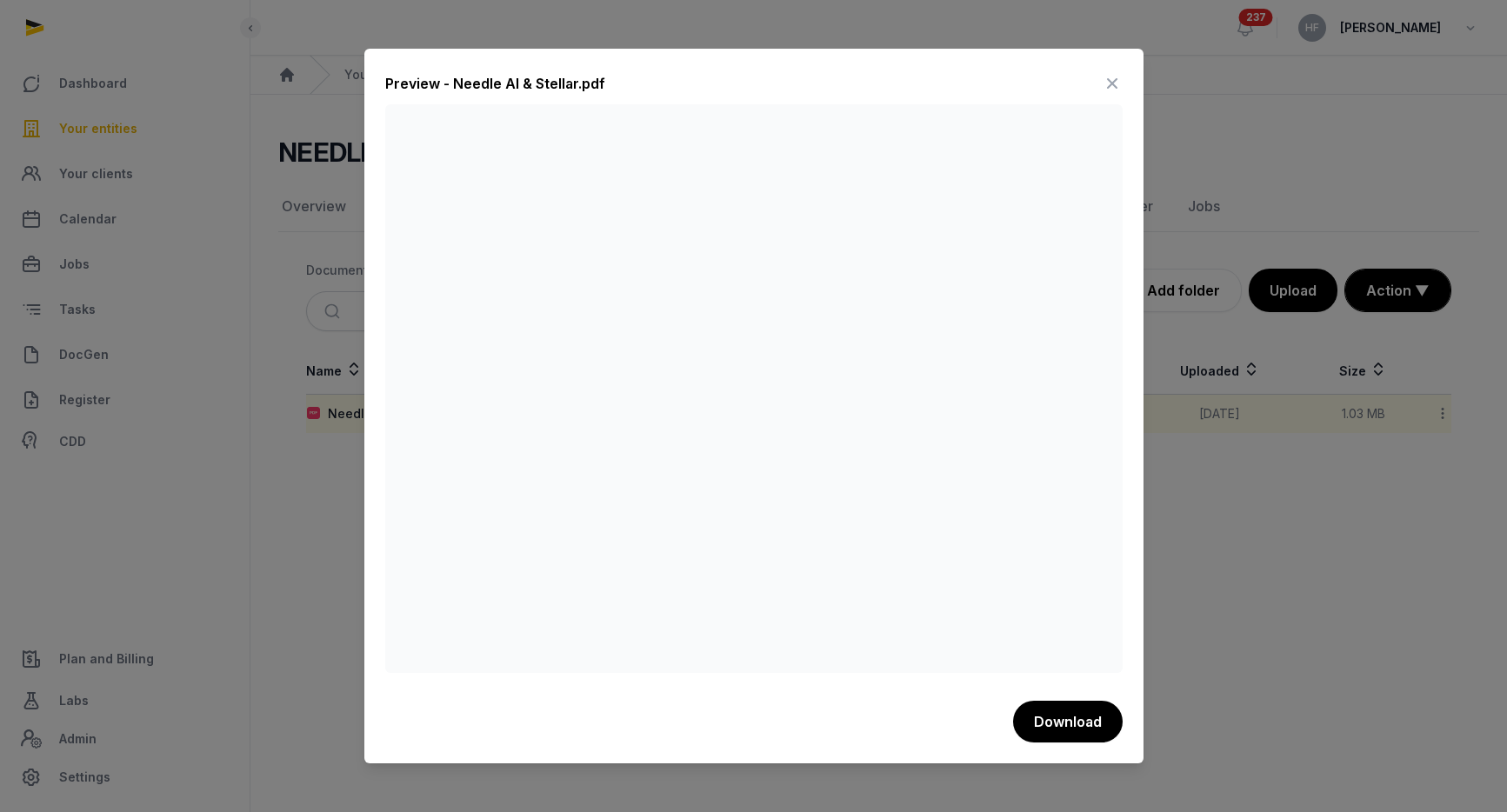
click at [1110, 84] on icon at bounding box center [1112, 83] width 21 height 28
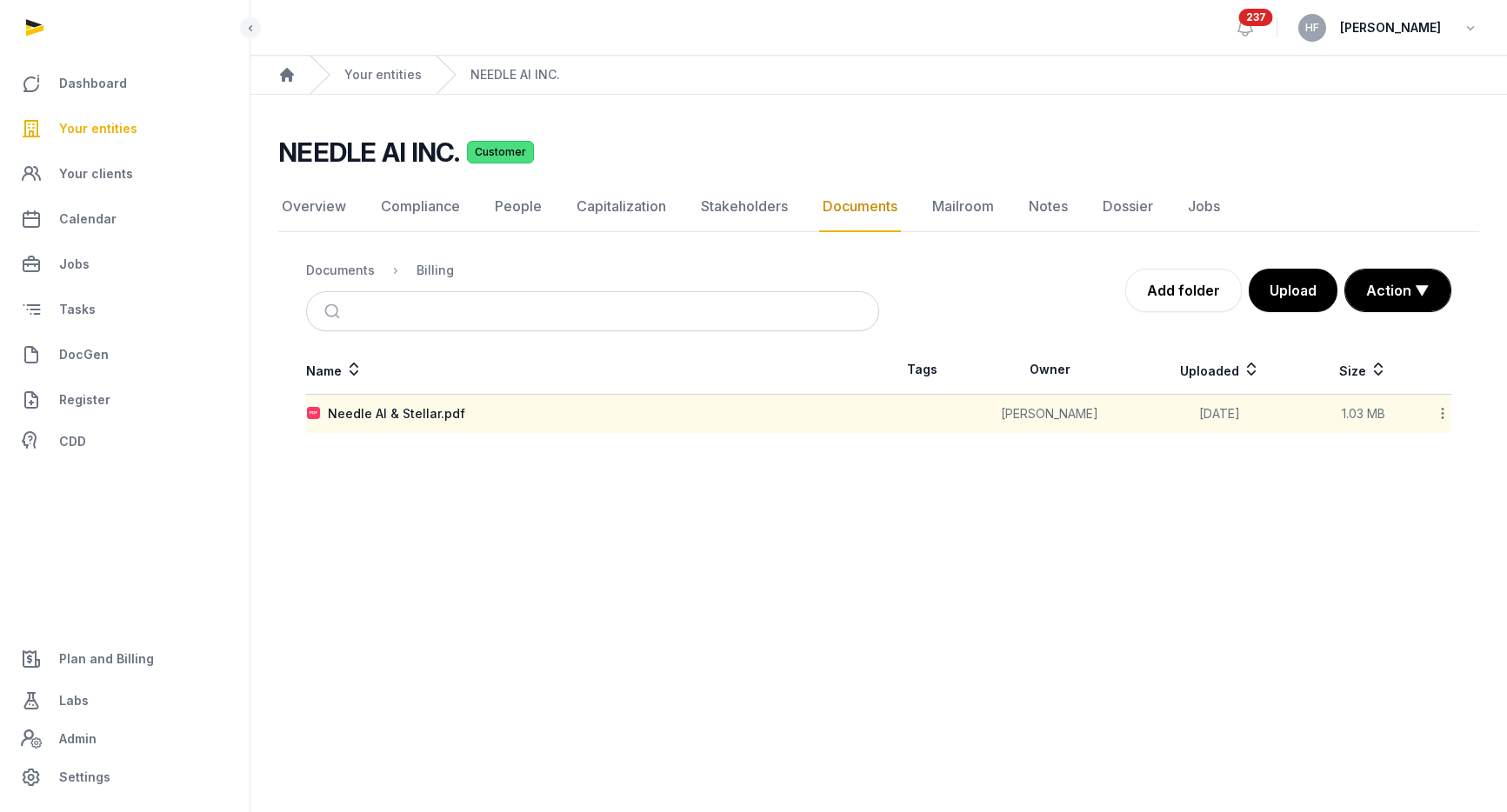
click at [1441, 409] on icon at bounding box center [1443, 413] width 15 height 18
click at [1409, 569] on div "Copy link" at bounding box center [1381, 584] width 139 height 32
